Goal: Information Seeking & Learning: Learn about a topic

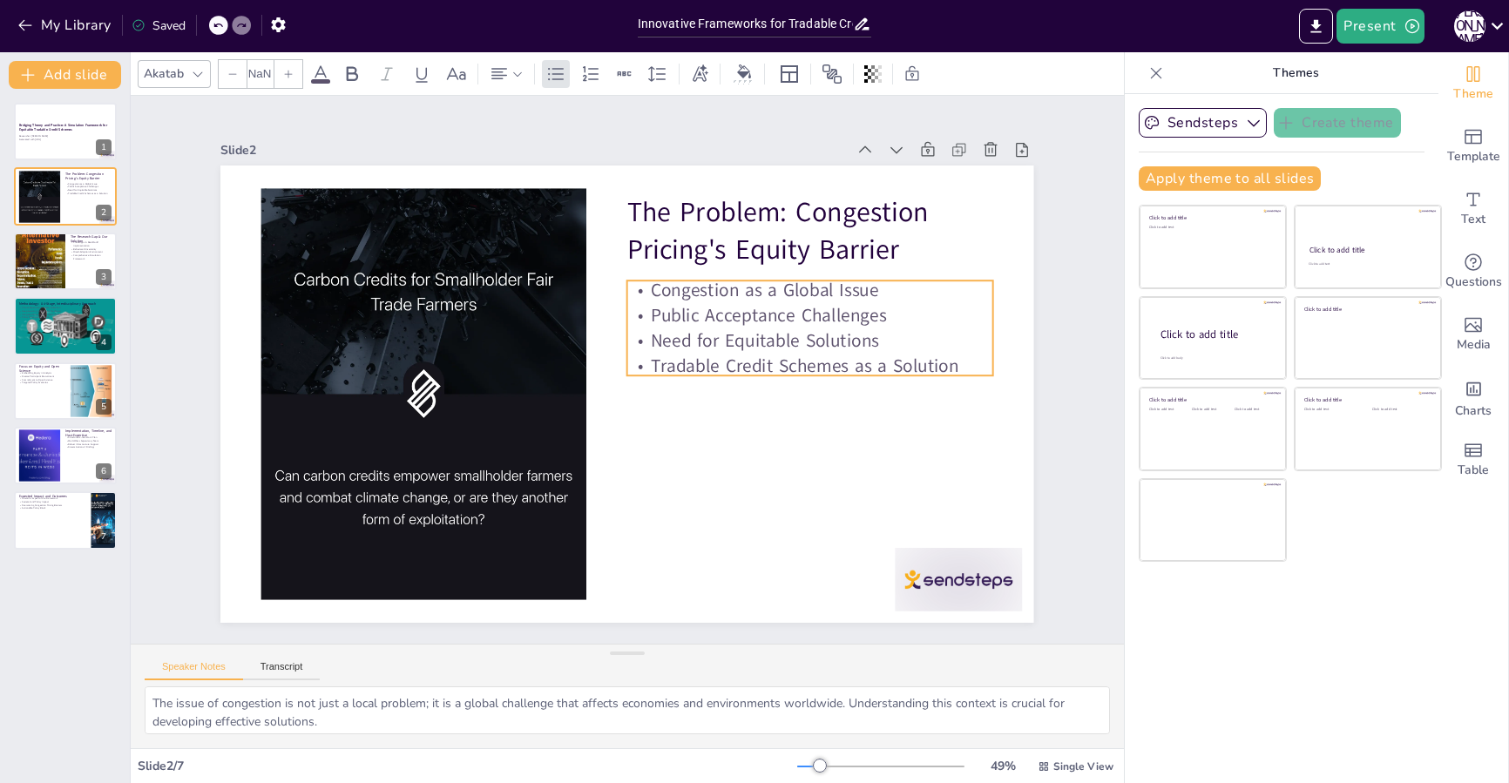
type input "32"
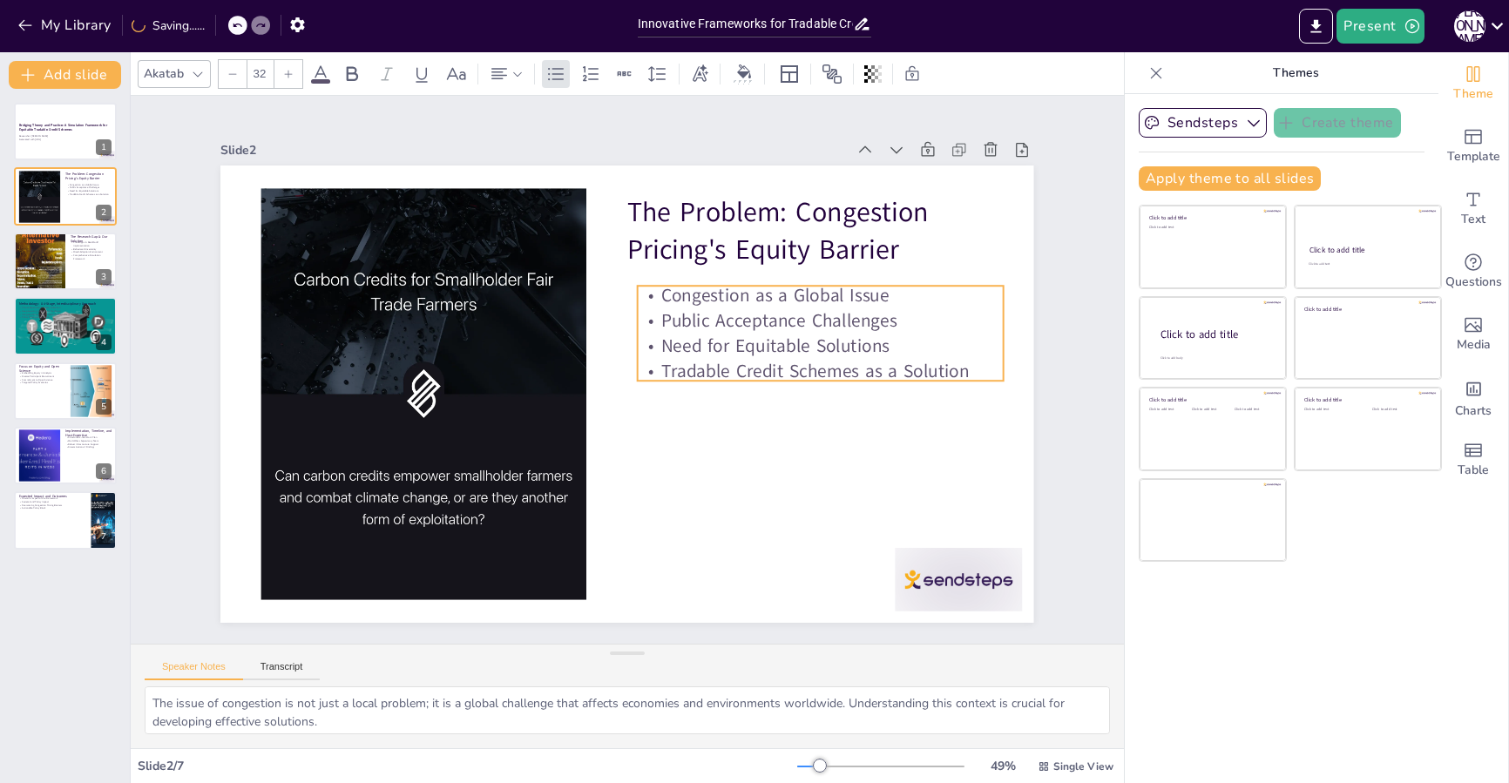
drag, startPoint x: 641, startPoint y: 287, endPoint x: 652, endPoint y: 292, distance: 11.7
click at [652, 292] on p "Congestion as a Global Issue" at bounding box center [821, 295] width 366 height 25
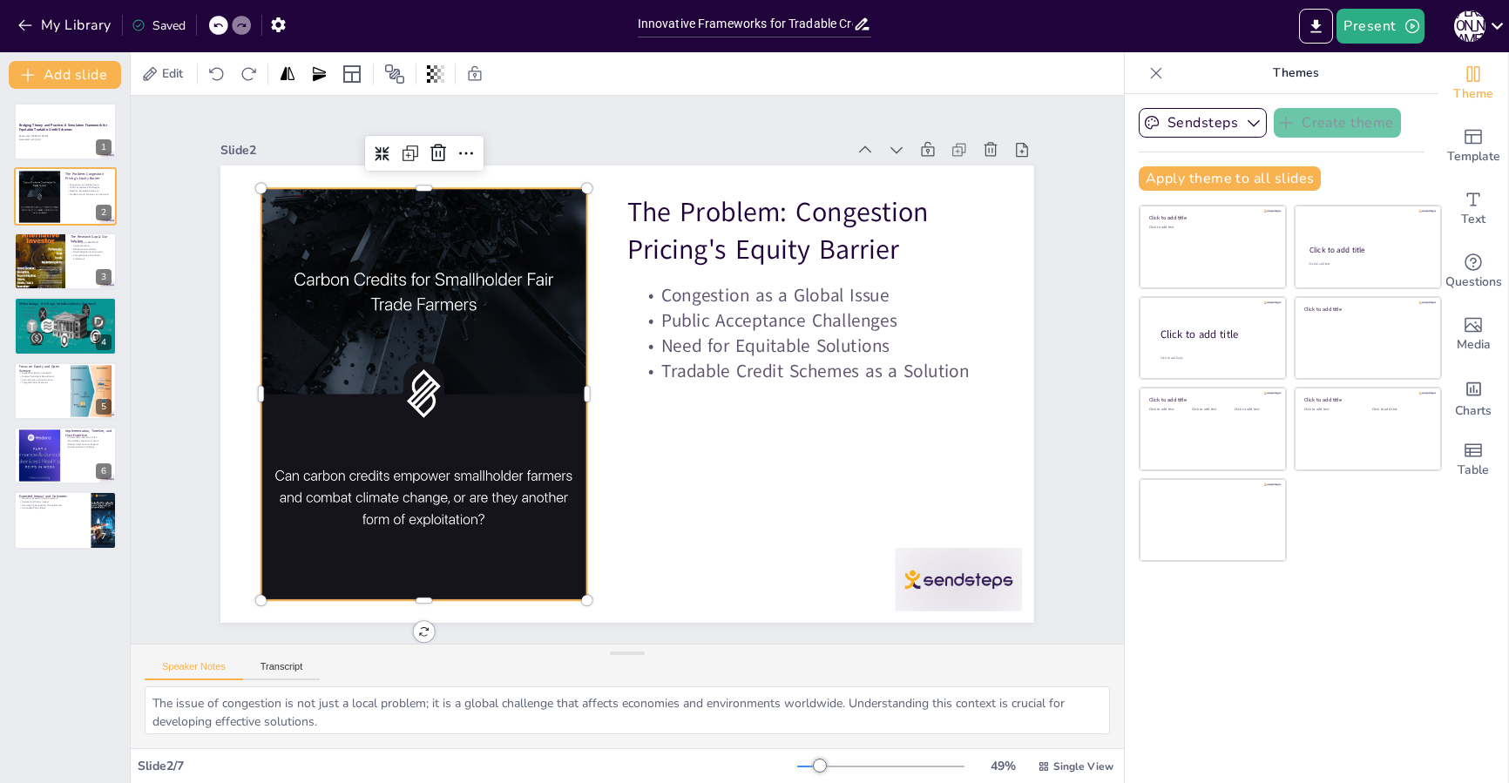
click at [373, 486] on div at bounding box center [423, 393] width 411 height 411
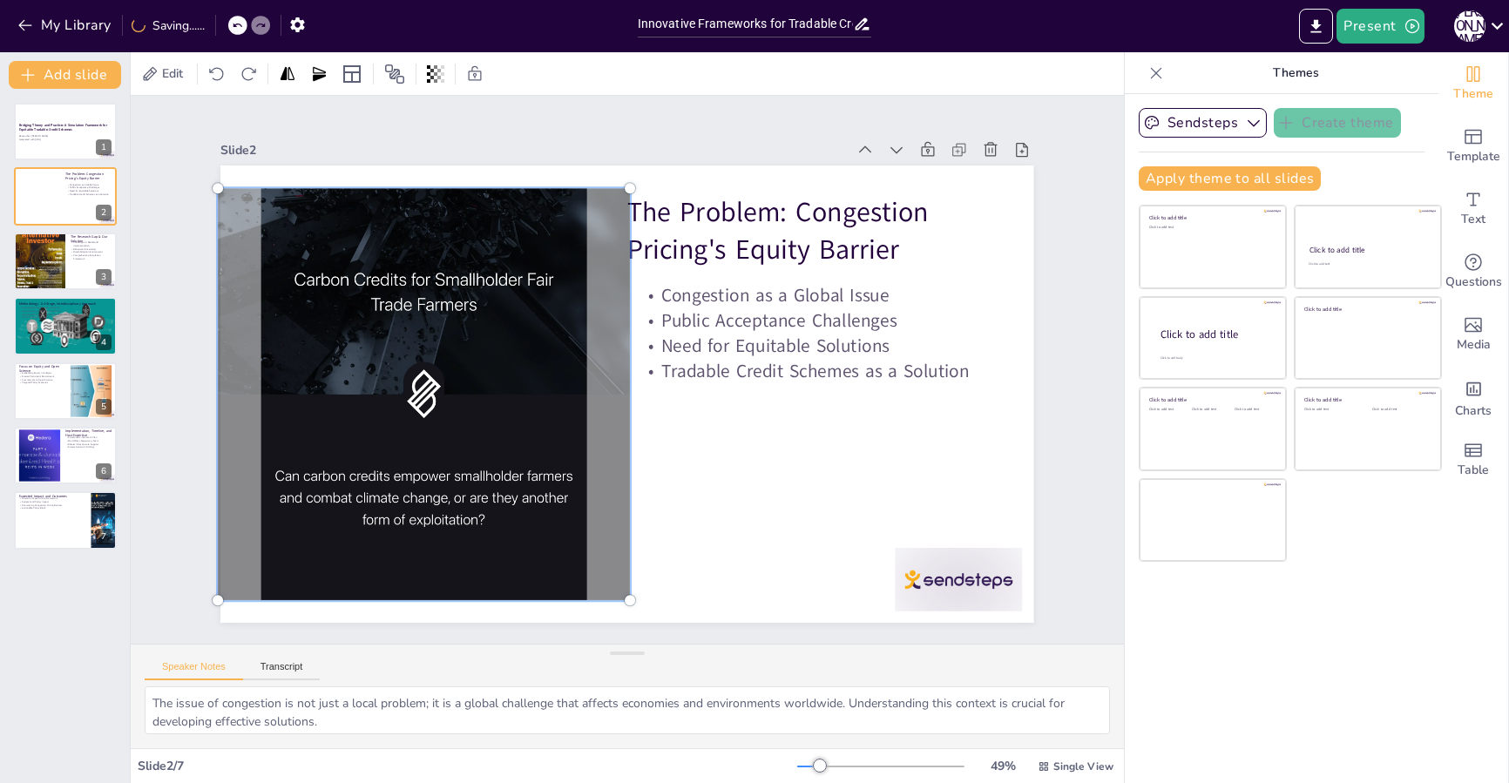
click at [721, 345] on p "Need for Equitable Solutions" at bounding box center [821, 346] width 366 height 25
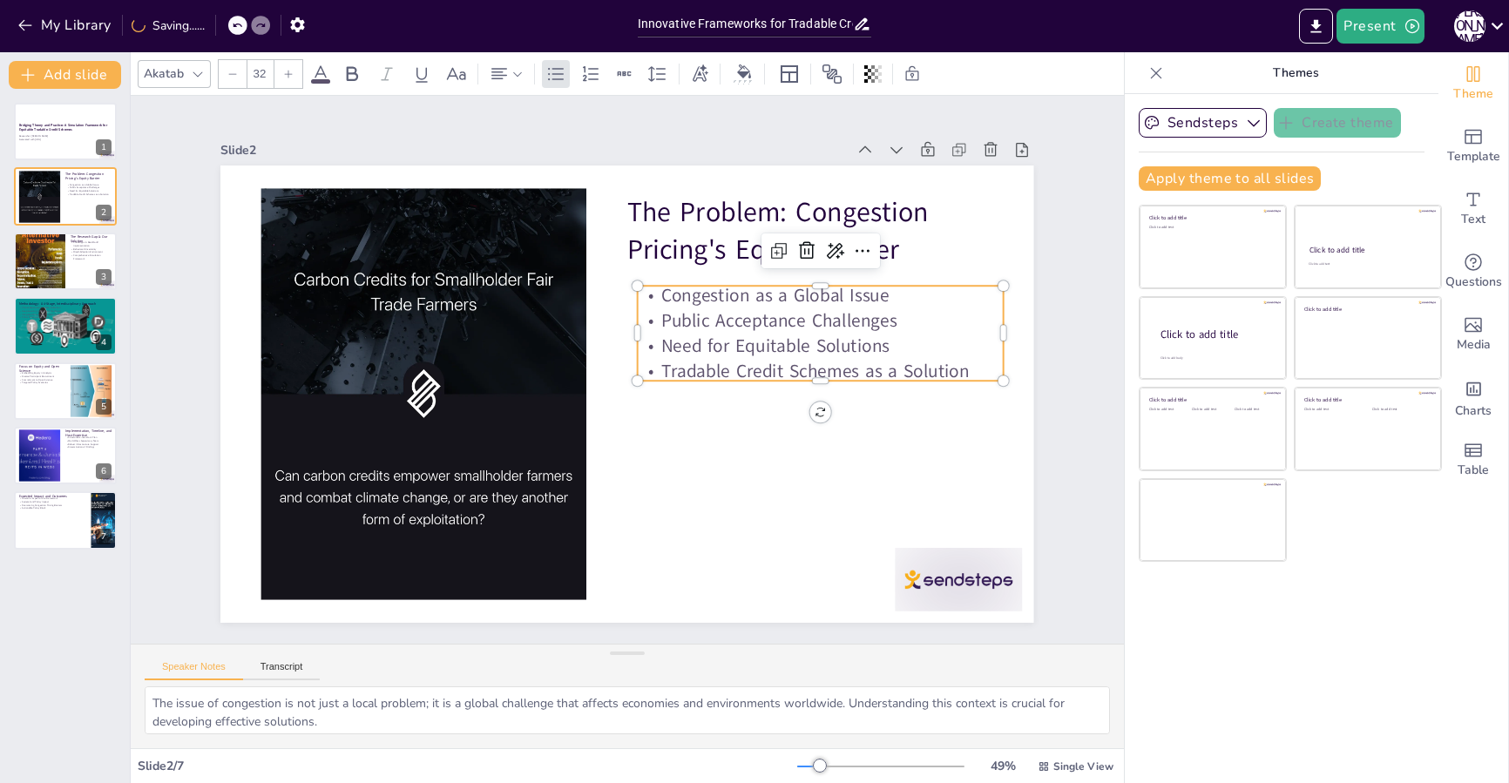
click at [721, 345] on p "Need for Equitable Solutions" at bounding box center [821, 346] width 366 height 25
drag, startPoint x: 704, startPoint y: 335, endPoint x: 688, endPoint y: 328, distance: 17.5
click at [688, 334] on p "Need for Equitable Solutions" at bounding box center [821, 346] width 366 height 25
drag, startPoint x: 876, startPoint y: 340, endPoint x: 727, endPoint y: 328, distance: 149.5
click at [727, 334] on p "Need for Equitable Solutions" at bounding box center [821, 346] width 366 height 25
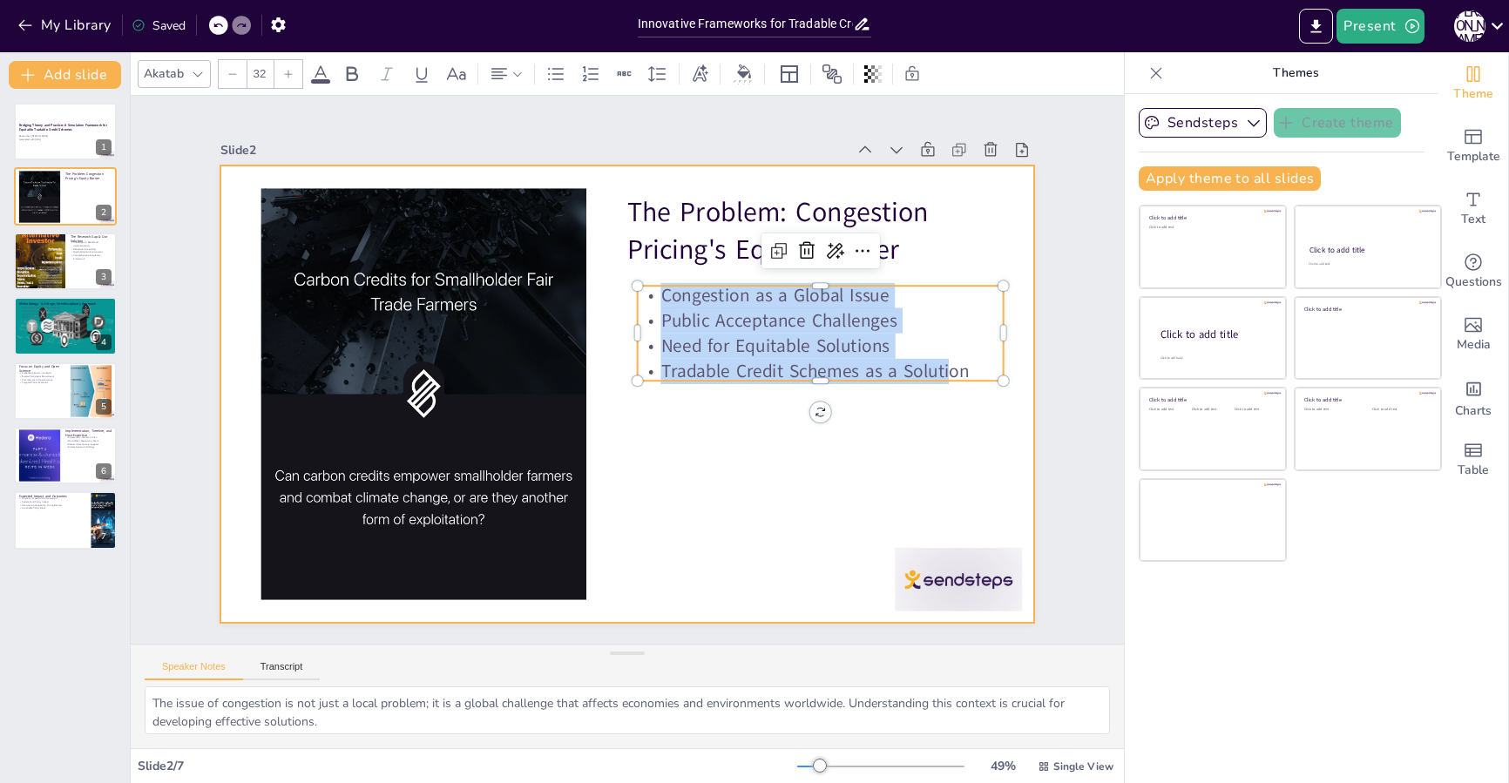
drag, startPoint x: 646, startPoint y: 289, endPoint x: 1004, endPoint y: 381, distance: 369.5
click at [1004, 381] on div "The Problem: Congestion Pricing's Equity Barrier Congestion as a Global Issue P…" at bounding box center [626, 394] width 813 height 457
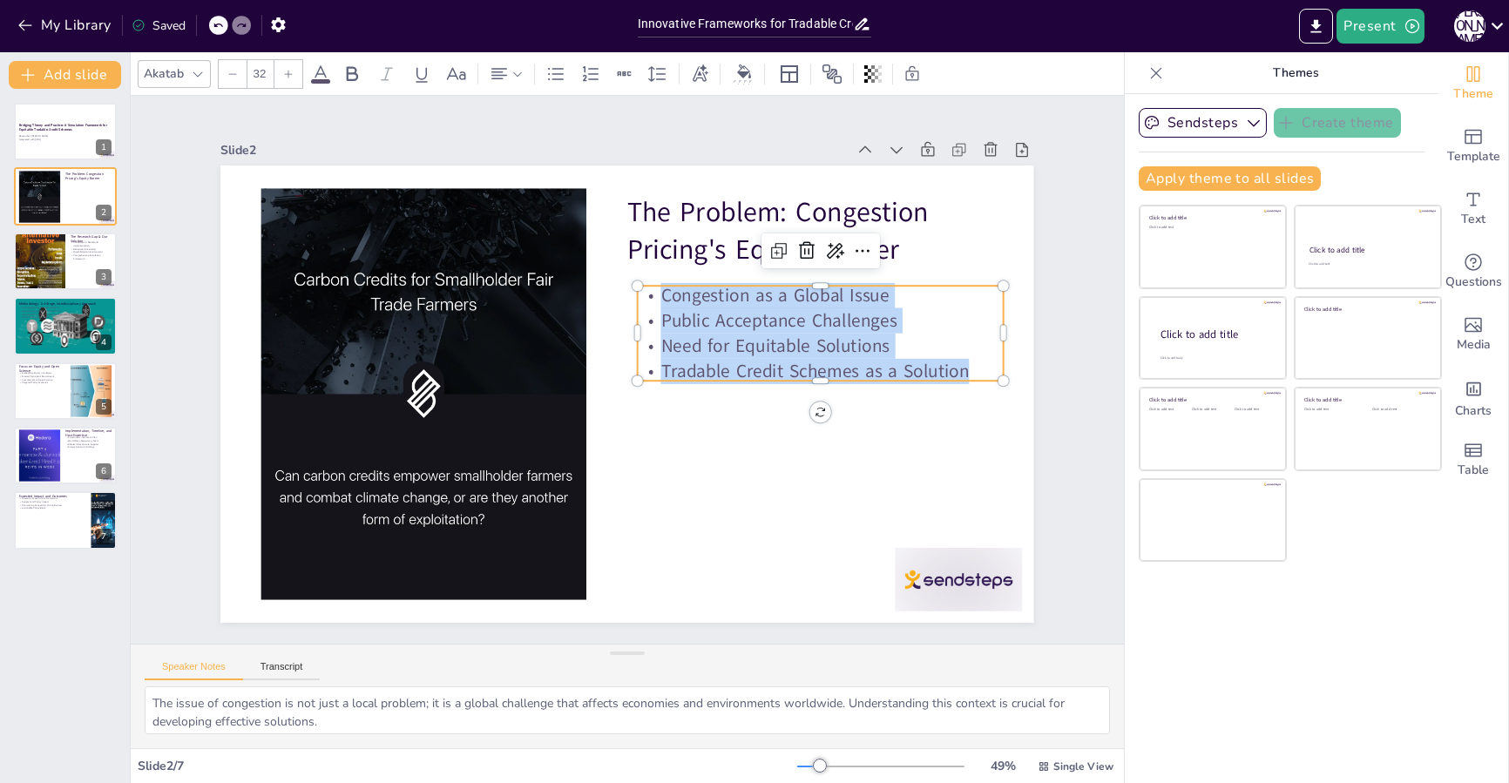
drag, startPoint x: 958, startPoint y: 364, endPoint x: 644, endPoint y: 281, distance: 325.2
click at [644, 283] on div "Congestion as a Global Issue Public Acceptance Challenges Need for Equitable So…" at bounding box center [821, 333] width 366 height 101
copy div "Congestion as a Global Issue Public Acceptance Challenges Need for Equitable So…"
click at [754, 287] on p "Congestion as a Global Issue" at bounding box center [821, 295] width 366 height 25
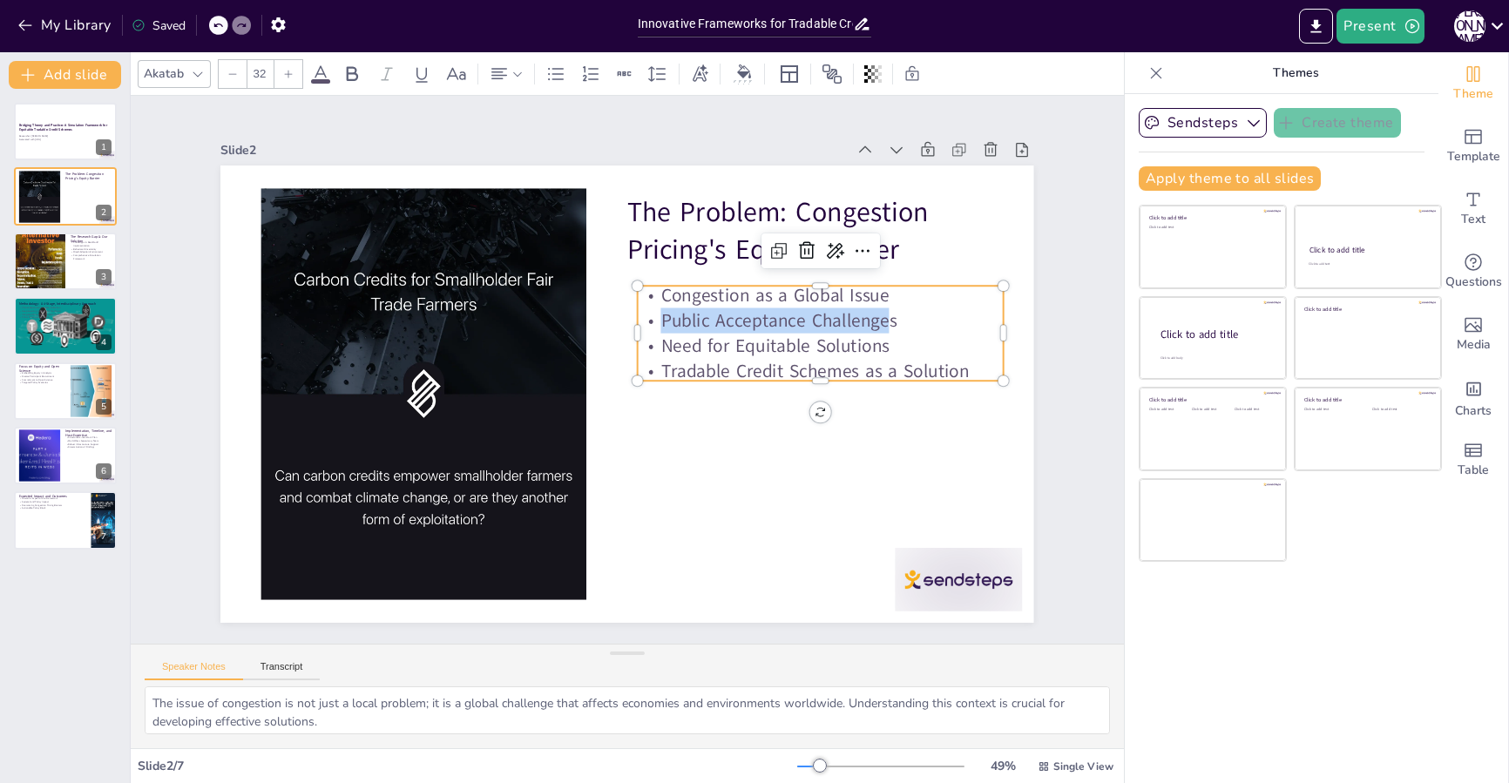
drag, startPoint x: 647, startPoint y: 315, endPoint x: 878, endPoint y: 319, distance: 230.9
click at [876, 316] on p "Public Acceptance Challenges" at bounding box center [821, 320] width 366 height 25
drag, startPoint x: 650, startPoint y: 339, endPoint x: 882, endPoint y: 338, distance: 232.6
click at [882, 338] on p "Need for Equitable Solutions" at bounding box center [821, 346] width 366 height 25
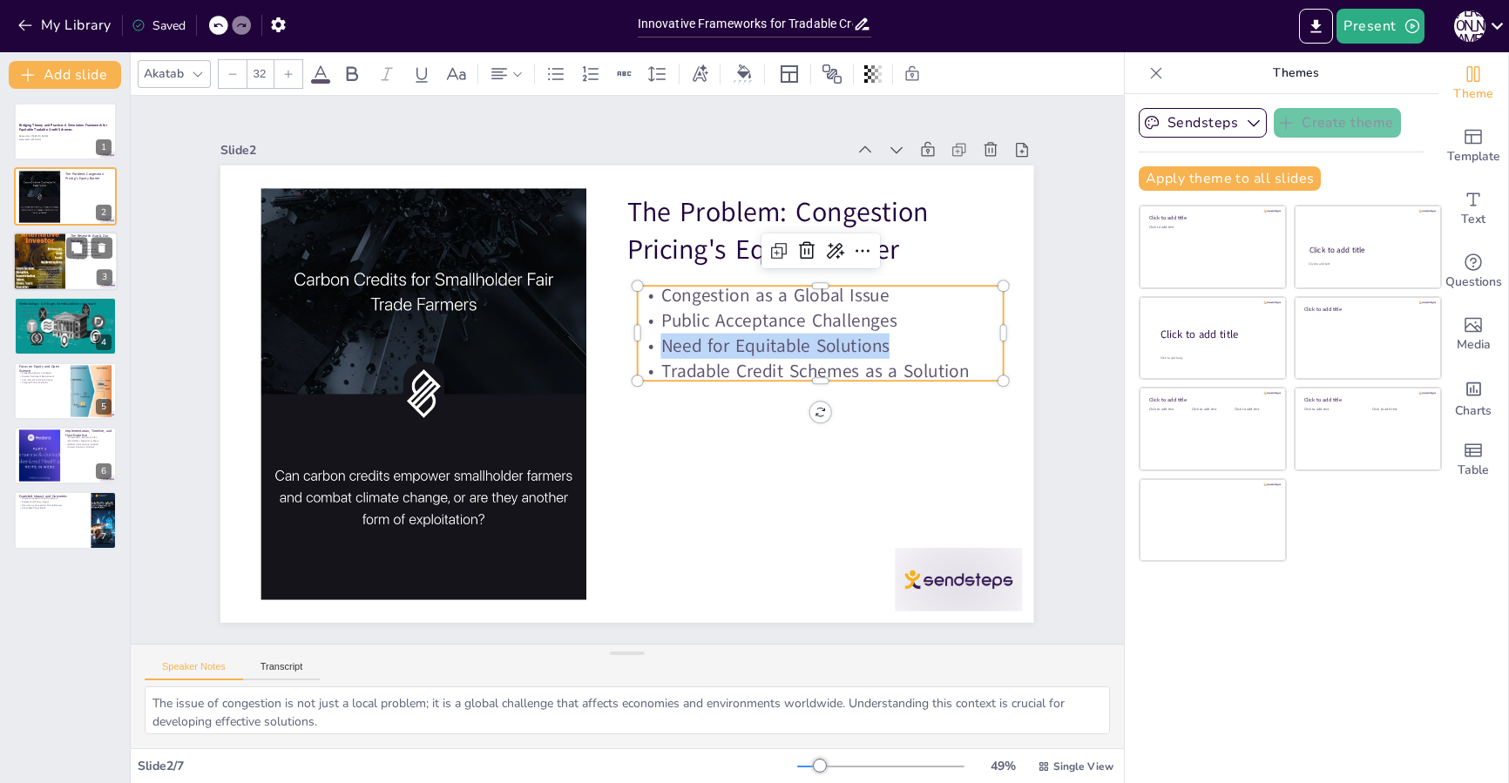
click at [39, 260] on div at bounding box center [39, 261] width 52 height 74
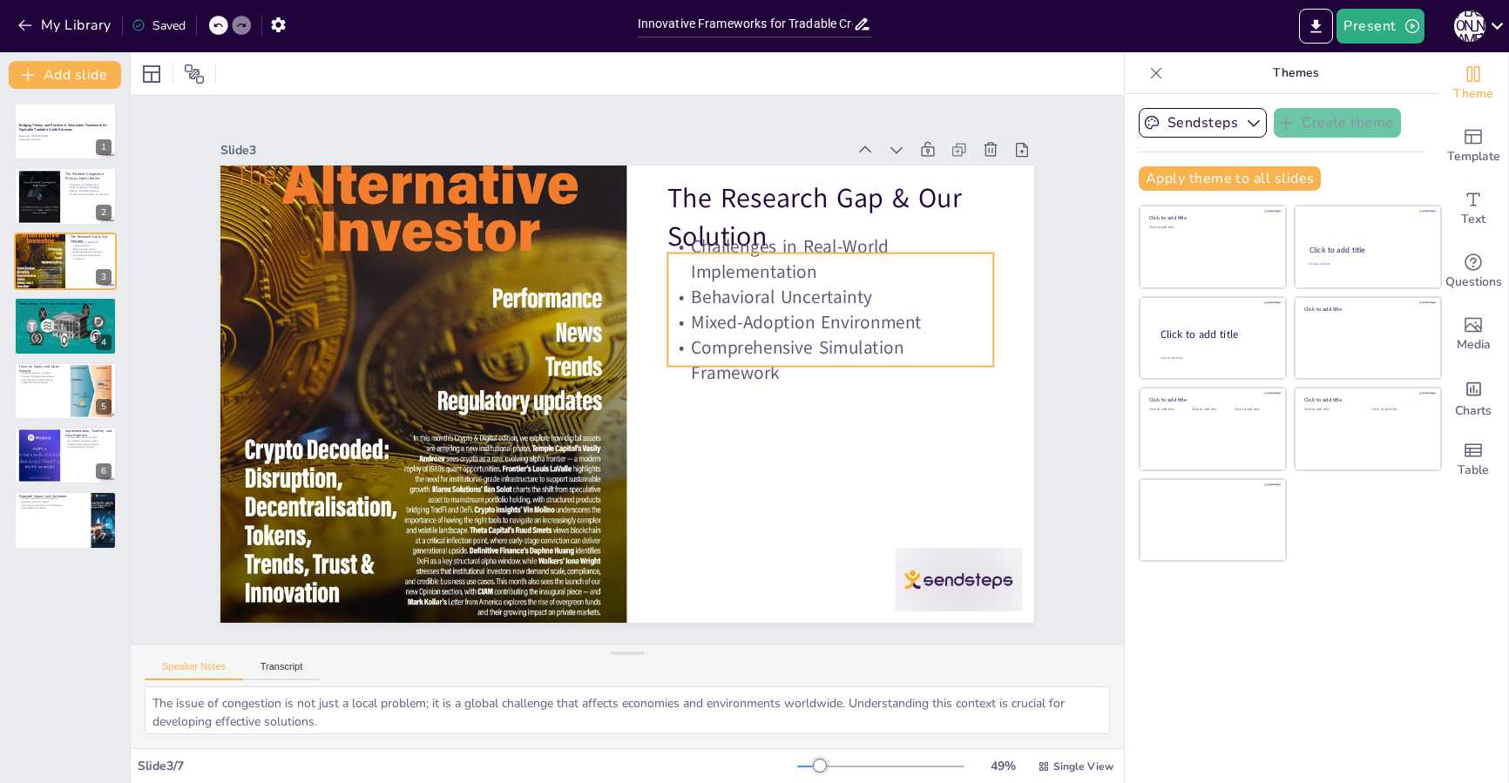
click at [755, 263] on p "Challenges in Real-World Implementation" at bounding box center [830, 259] width 325 height 51
click at [700, 285] on p "Behavioral Uncertainty" at bounding box center [830, 297] width 325 height 25
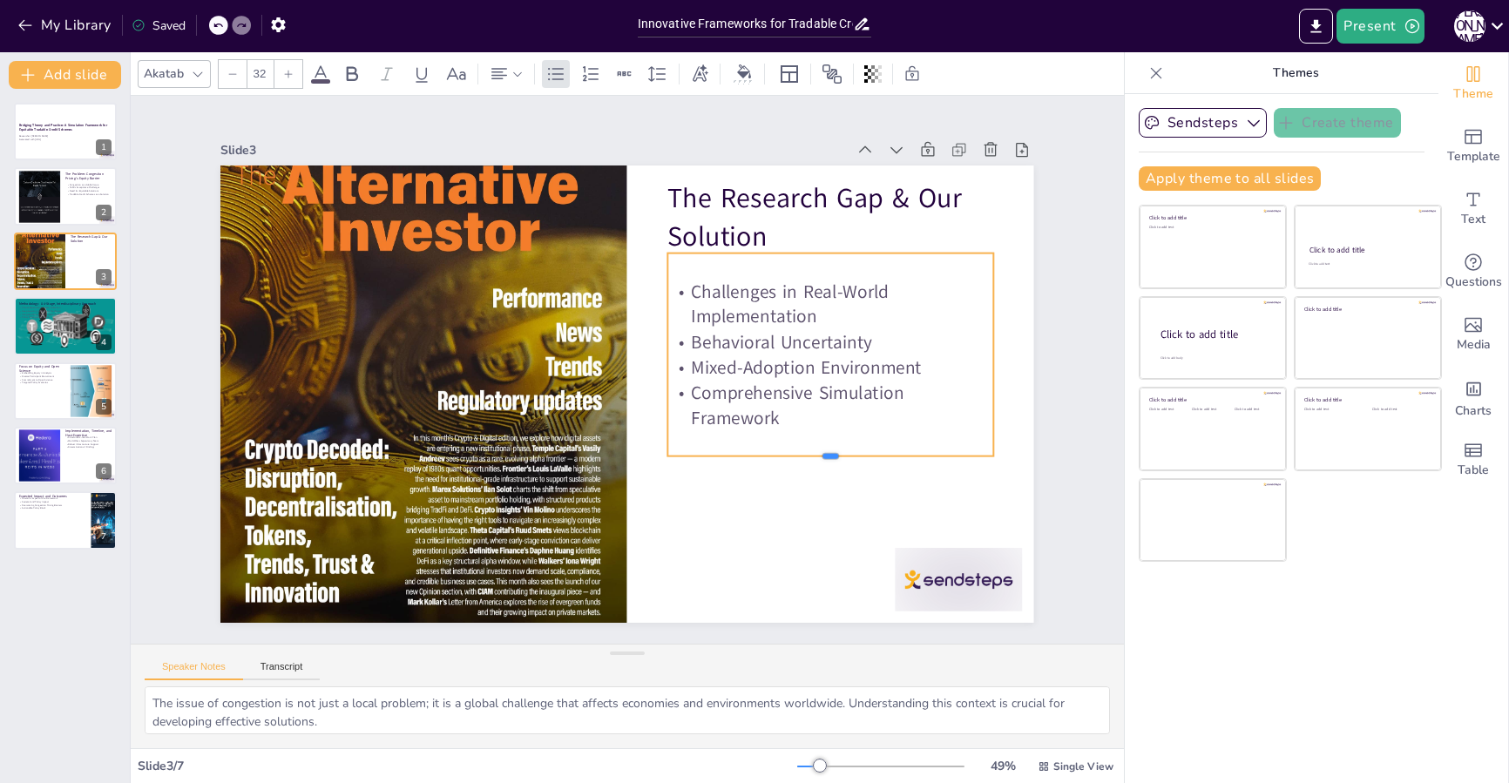
drag, startPoint x: 818, startPoint y: 360, endPoint x: 821, endPoint y: 452, distance: 92.4
click at [821, 456] on div at bounding box center [830, 463] width 325 height 14
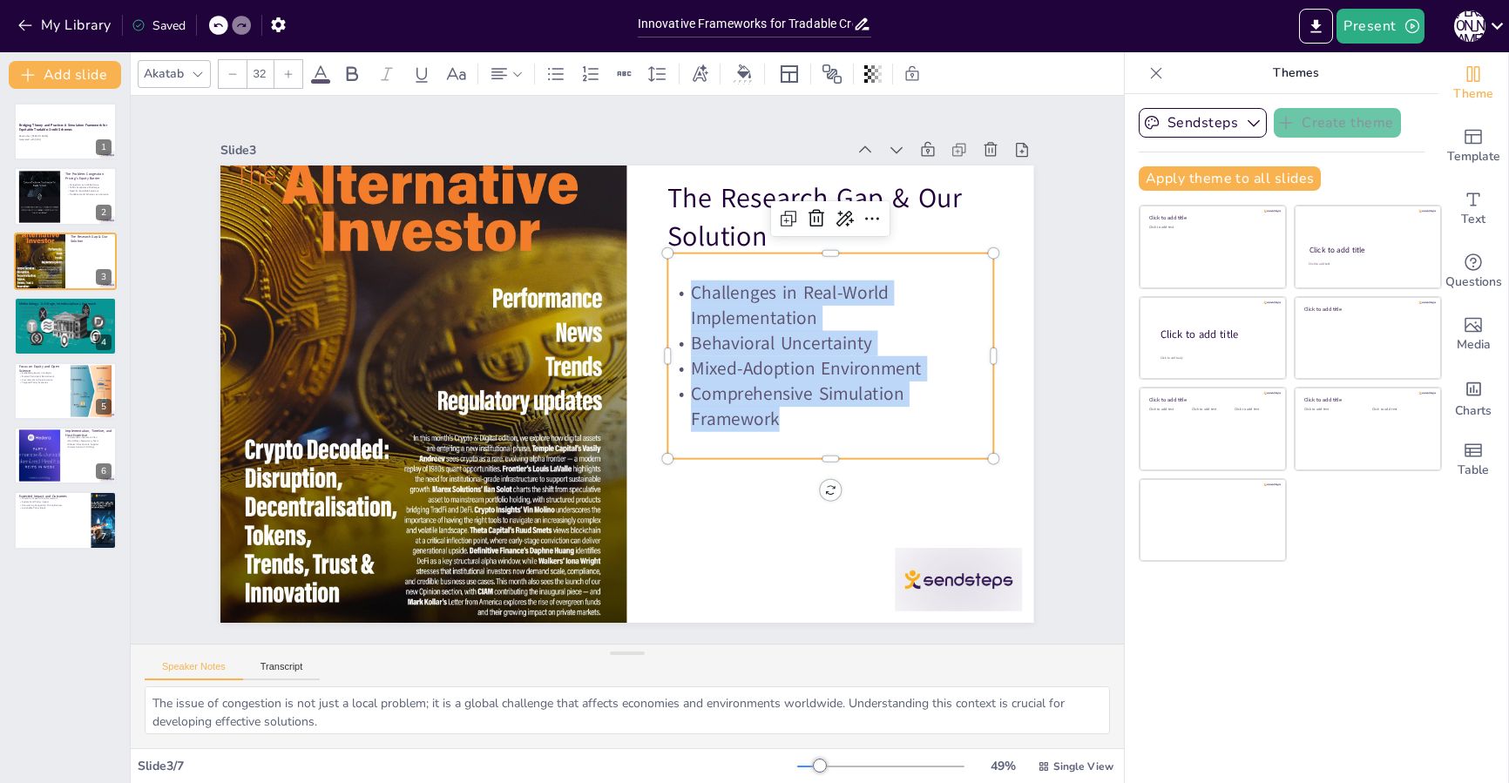
drag, startPoint x: 768, startPoint y: 416, endPoint x: 680, endPoint y: 294, distance: 150.4
click at [680, 294] on div "Challenges in Real-World Implementation Behavioral Uncertainty Mixed-Adoption E…" at bounding box center [830, 357] width 325 height 152
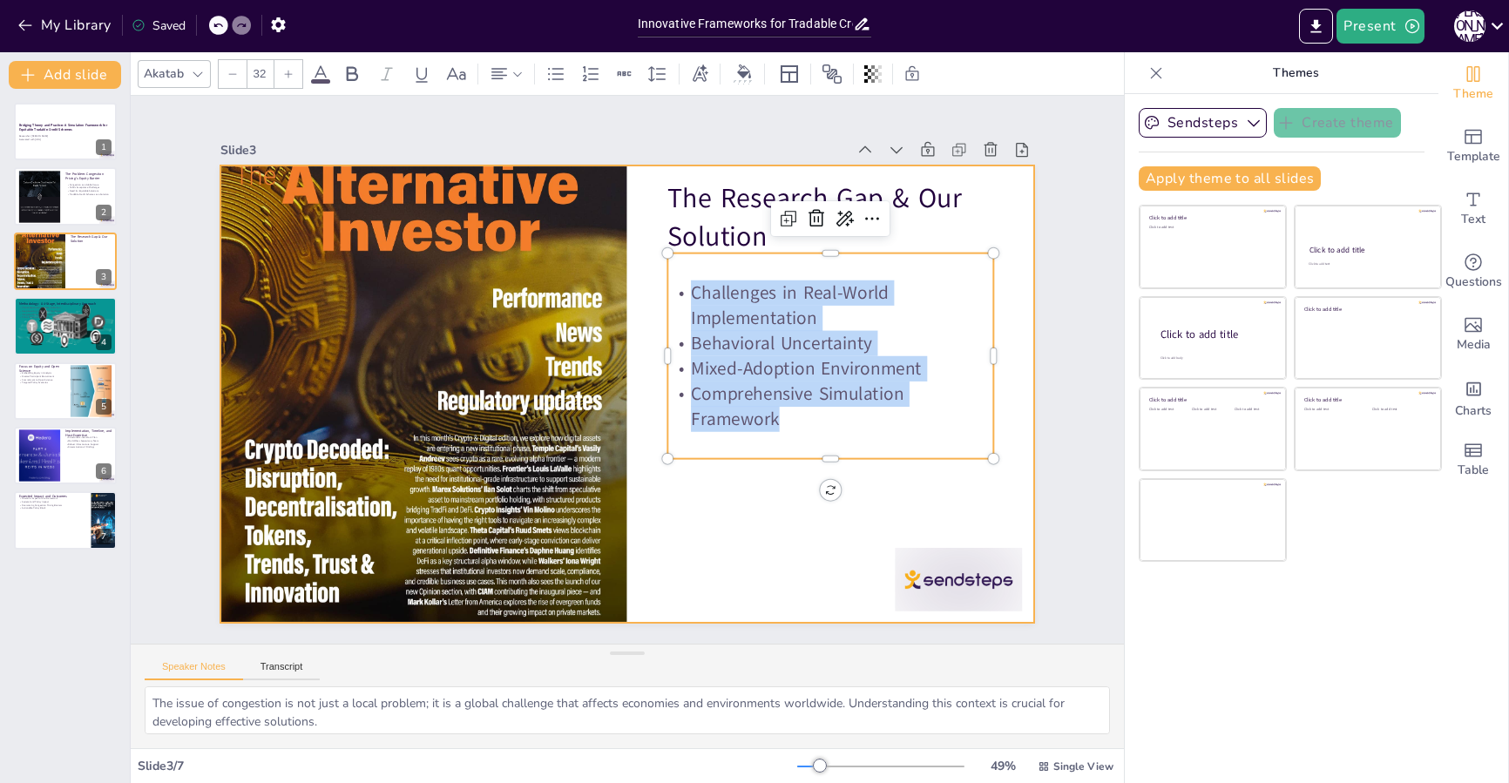
click at [798, 533] on div at bounding box center [626, 394] width 813 height 457
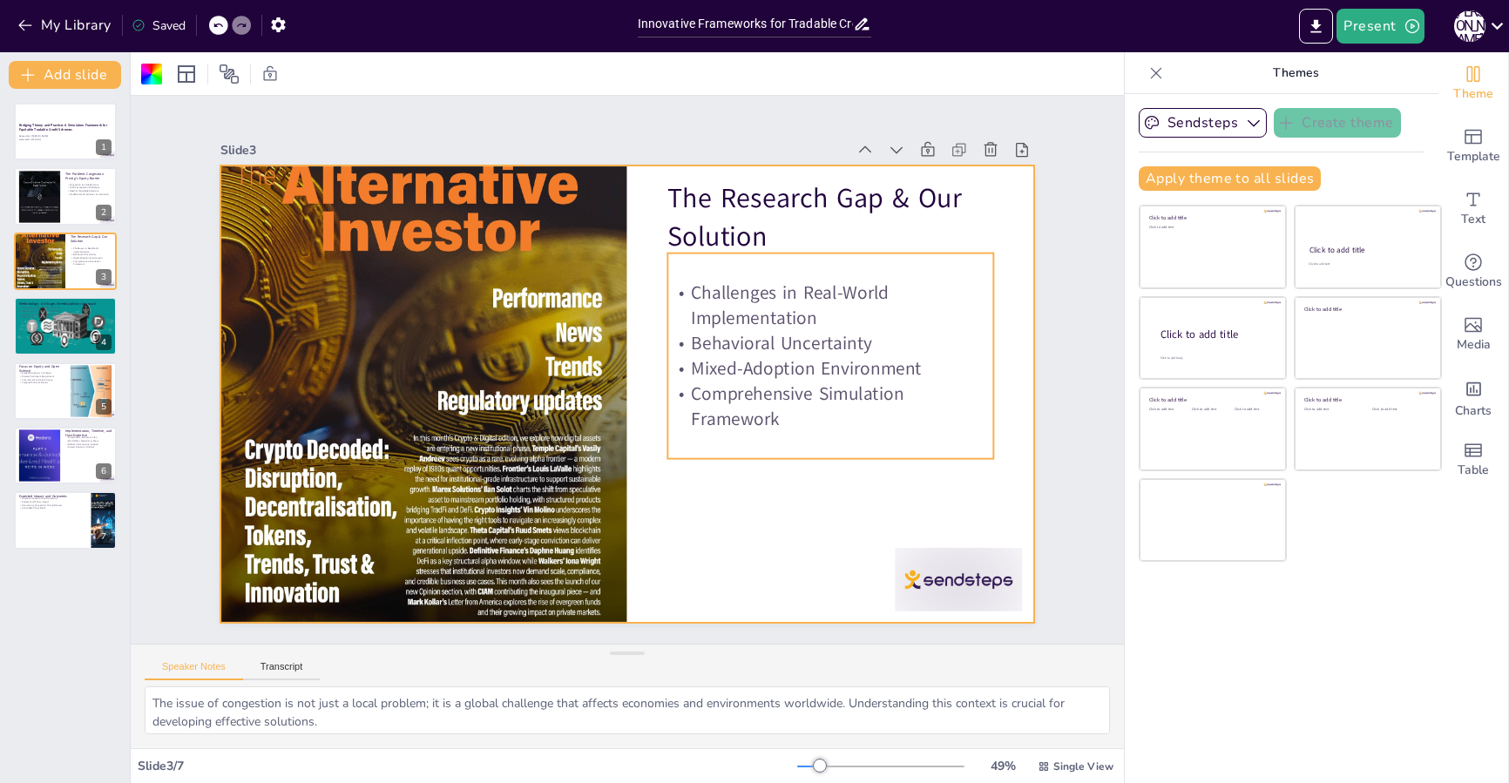
click at [683, 337] on p "Behavioral Uncertainty" at bounding box center [830, 343] width 325 height 25
